Goal: Information Seeking & Learning: Learn about a topic

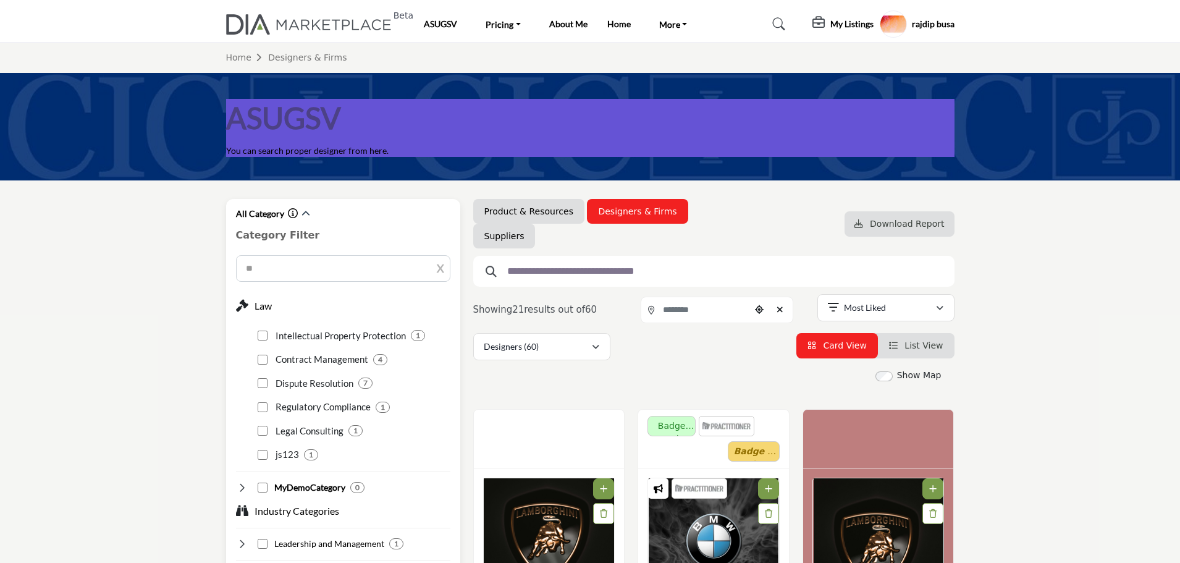
click at [437, 267] on icon "button" at bounding box center [431, 268] width 9 height 11
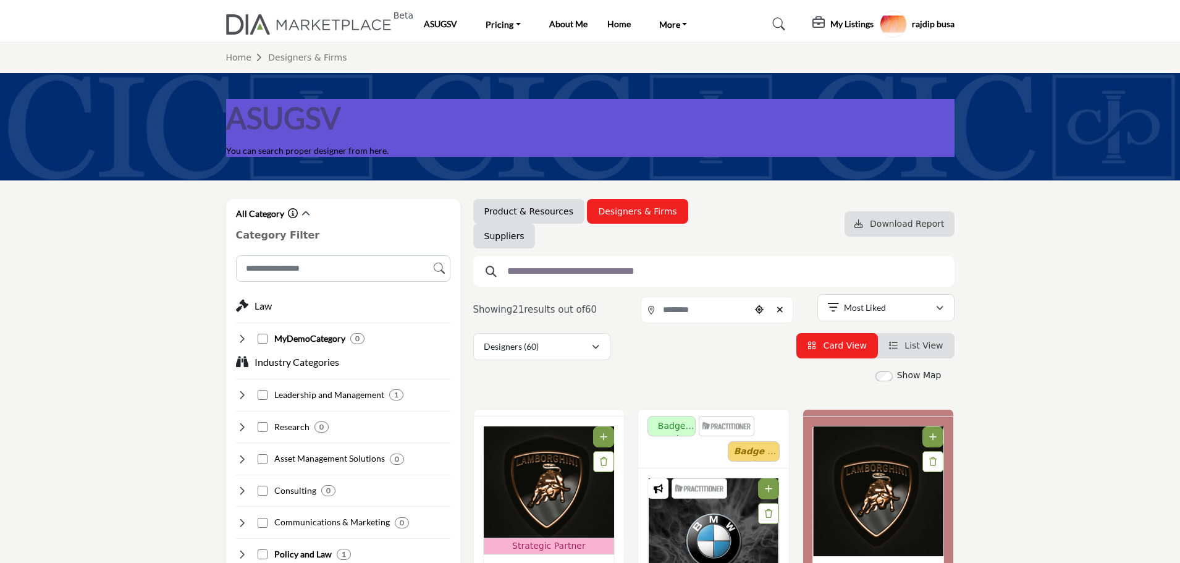
scroll to position [185, 0]
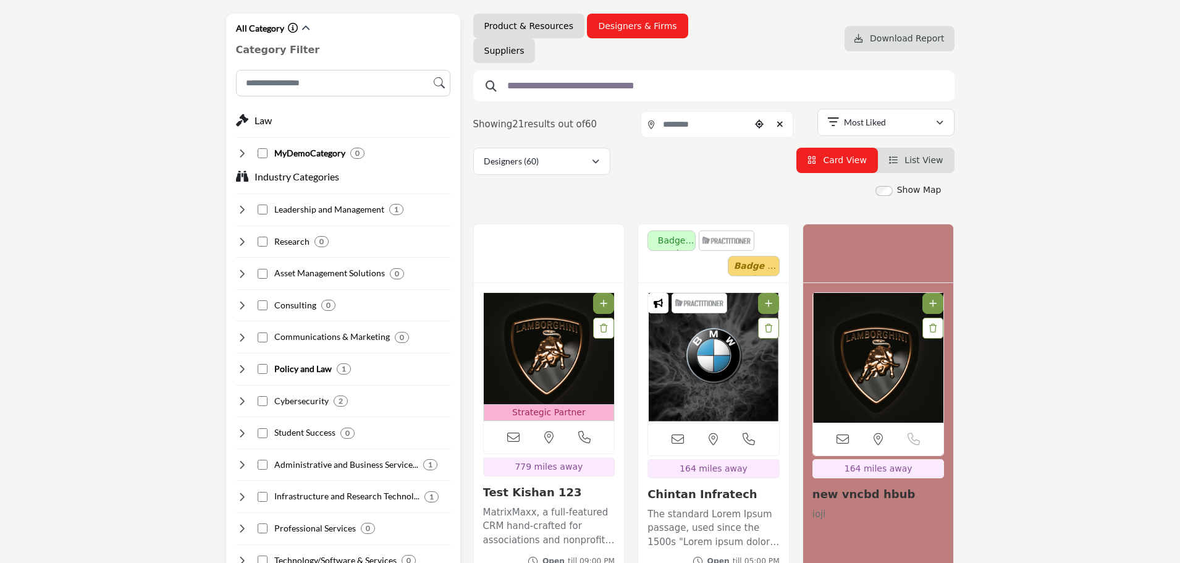
click at [238, 398] on icon at bounding box center [242, 401] width 12 height 12
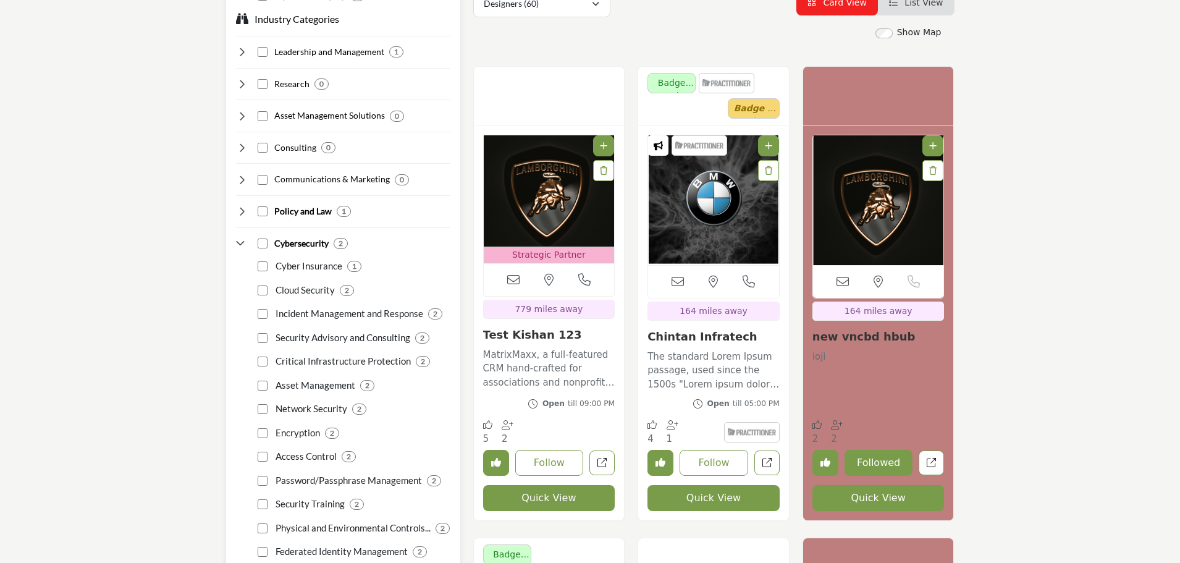
scroll to position [371, 0]
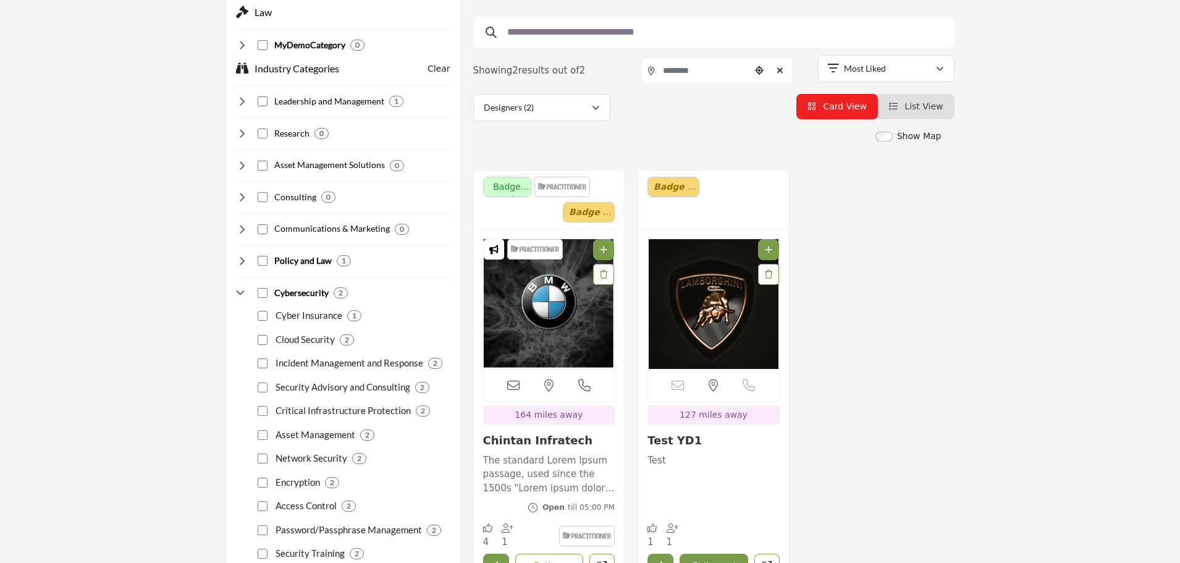
scroll to position [309, 0]
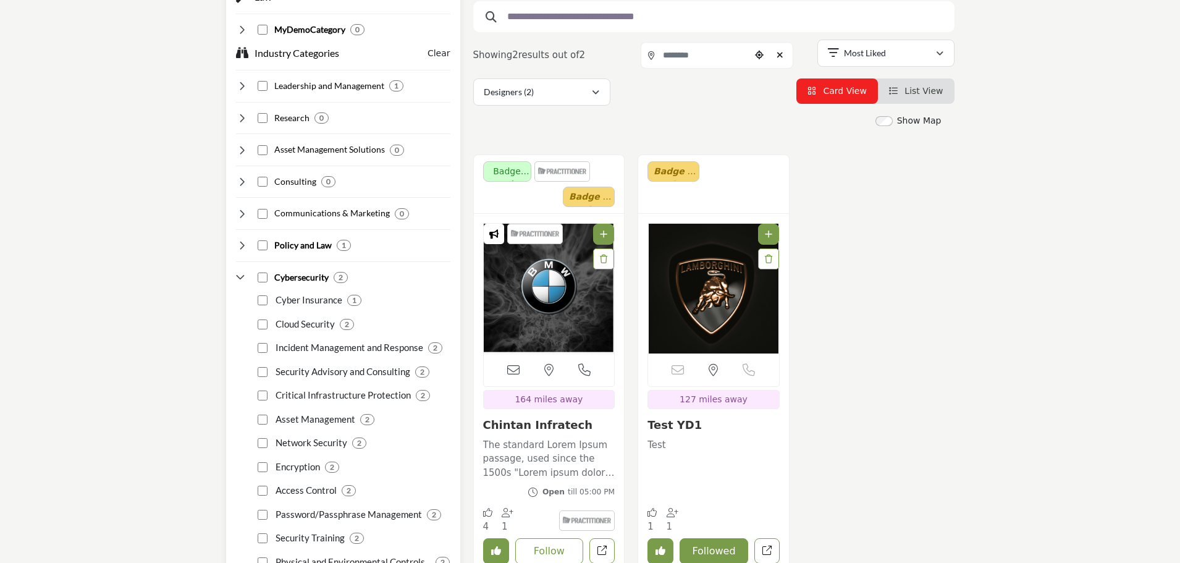
click at [242, 247] on icon at bounding box center [242, 245] width 12 height 12
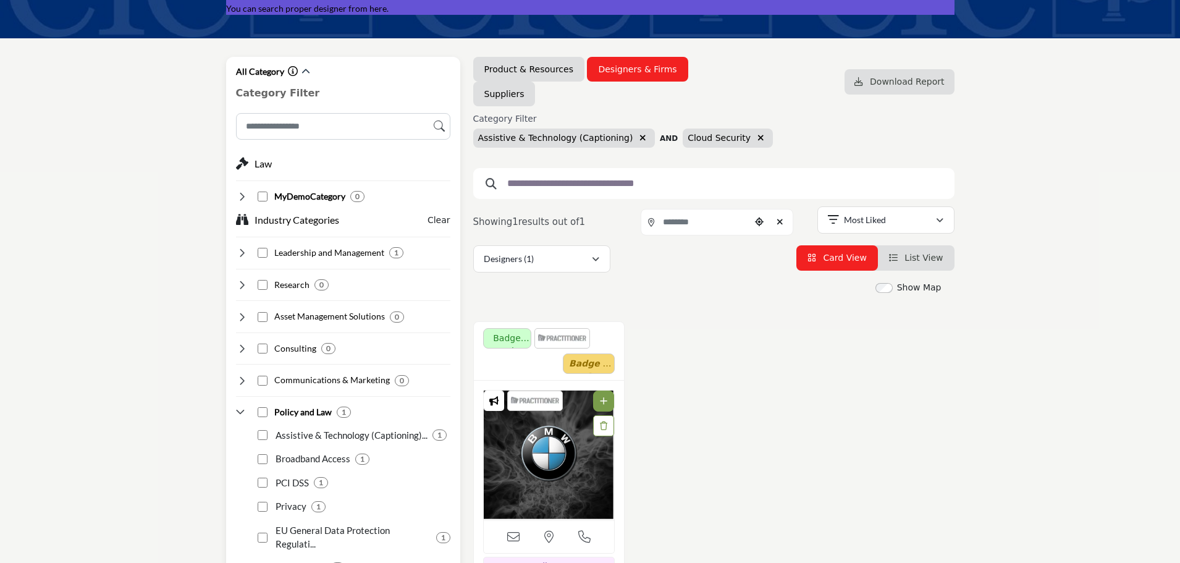
scroll to position [124, 0]
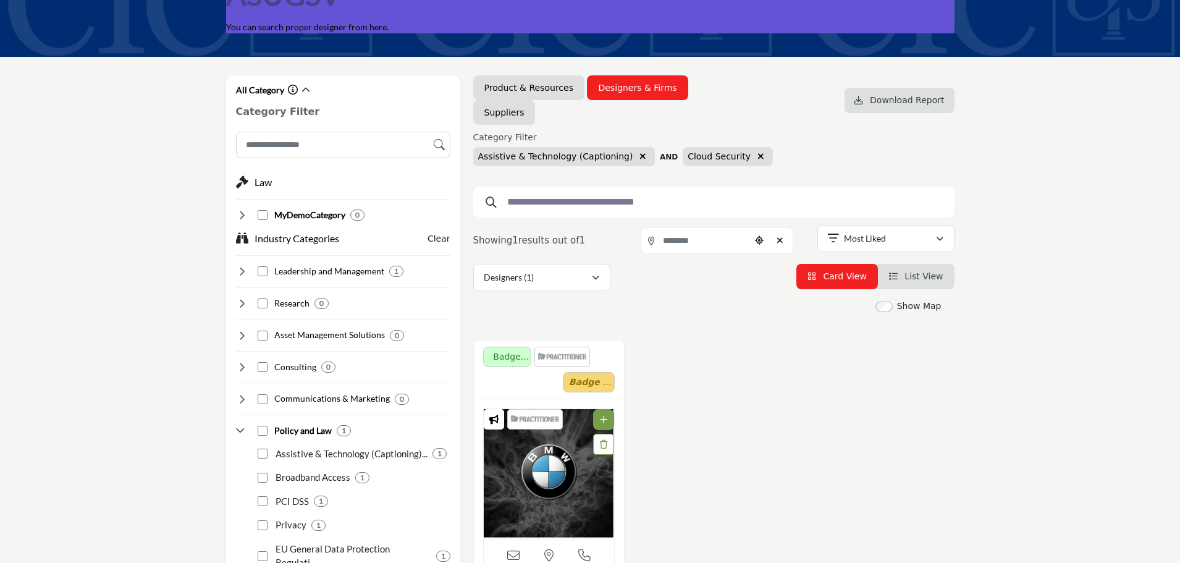
click at [757, 154] on icon "button" at bounding box center [760, 156] width 7 height 9
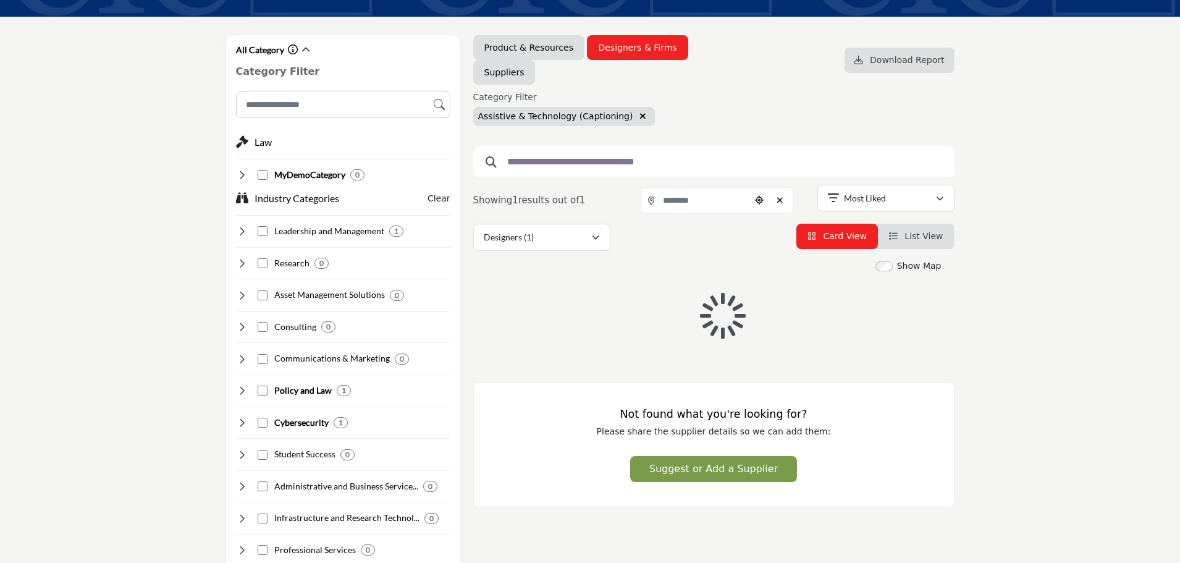
scroll to position [185, 0]
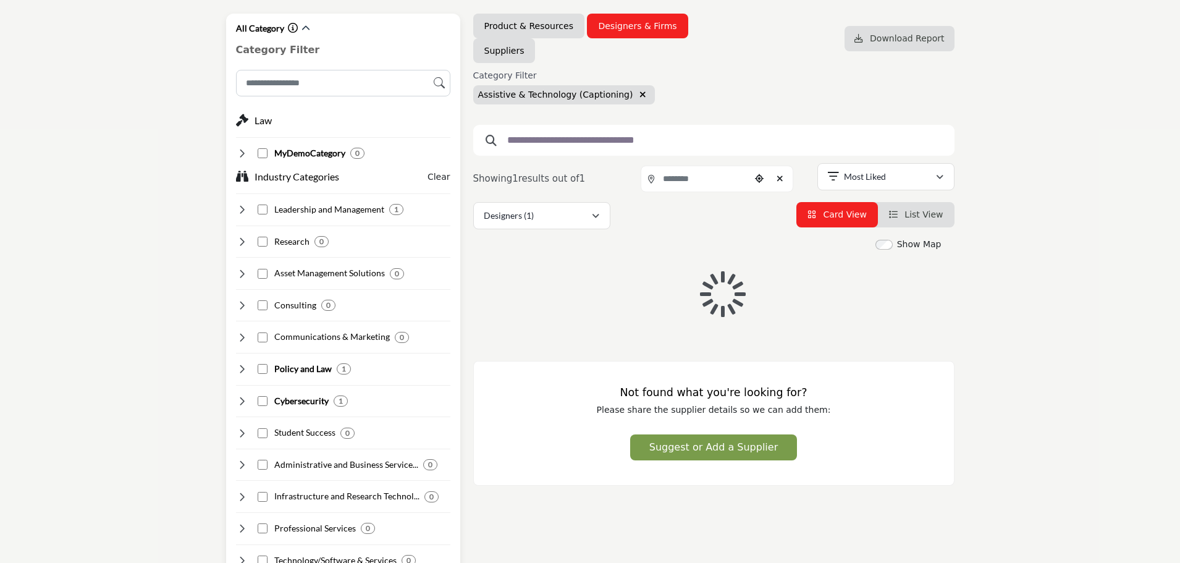
click at [240, 367] on icon at bounding box center [242, 369] width 12 height 12
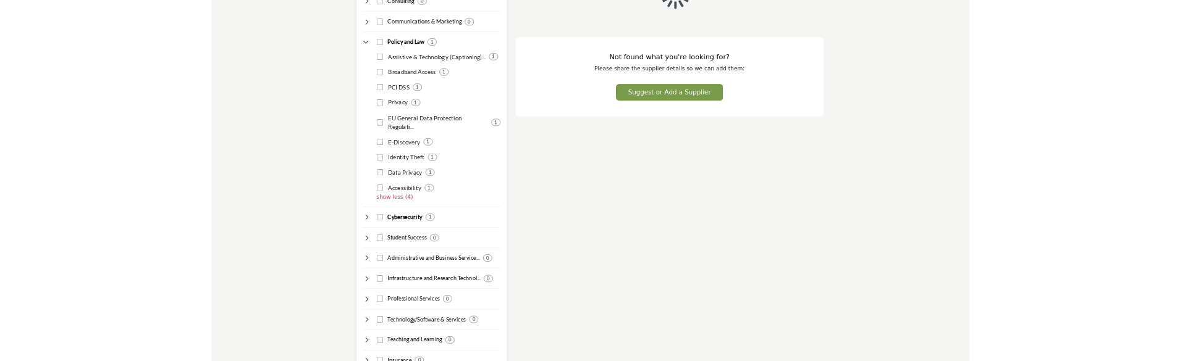
scroll to position [494, 0]
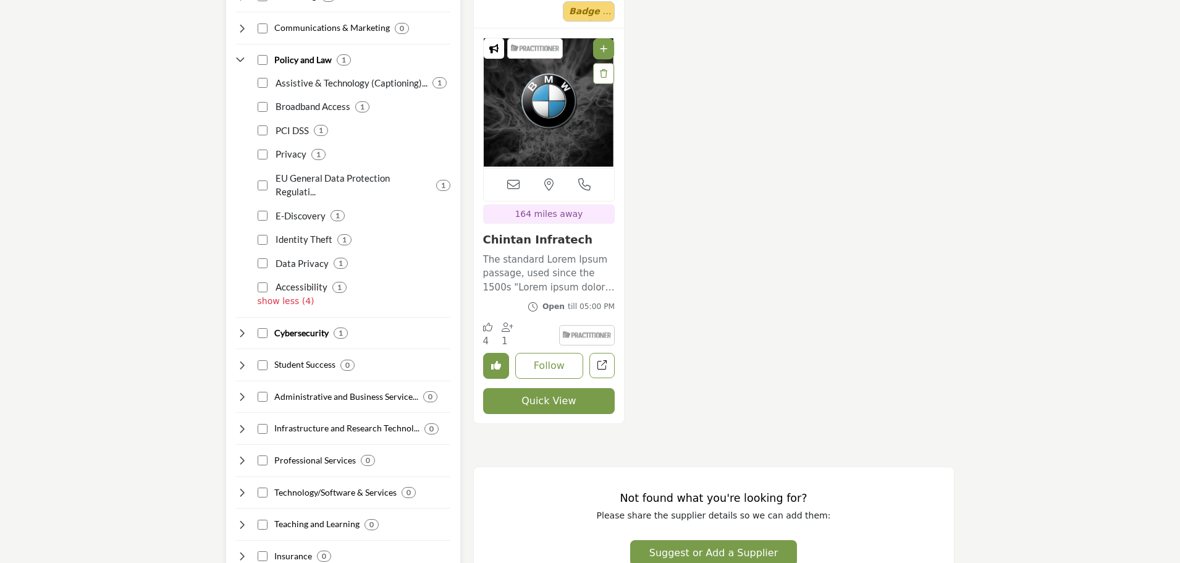
click at [272, 295] on p "show less (4)" at bounding box center [354, 301] width 193 height 13
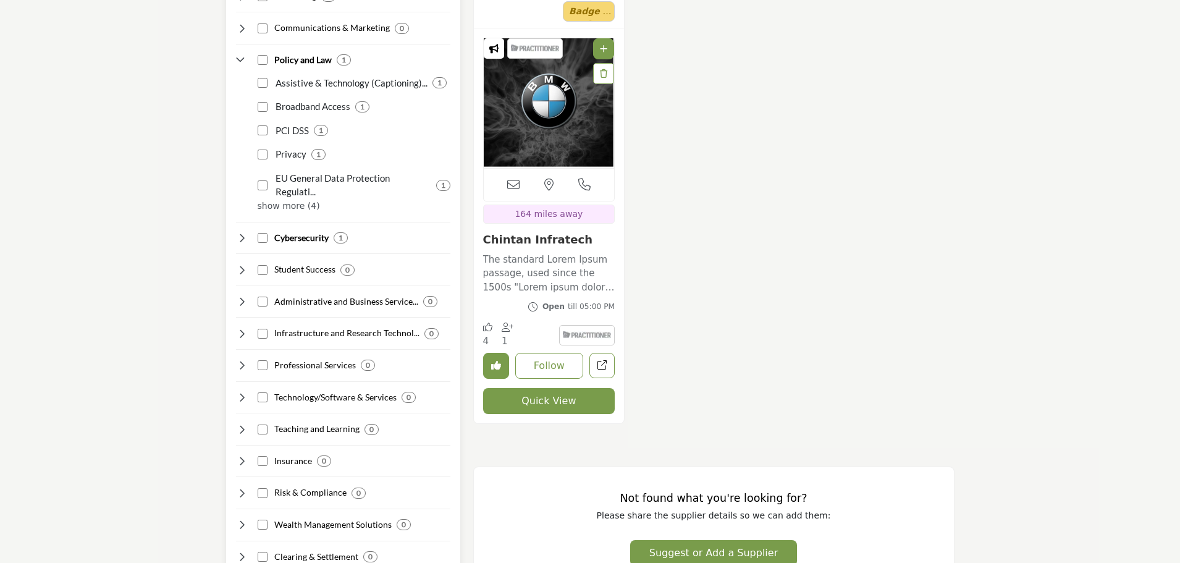
click at [282, 200] on p "show more (4)" at bounding box center [354, 206] width 193 height 13
